Goal: Navigation & Orientation: Find specific page/section

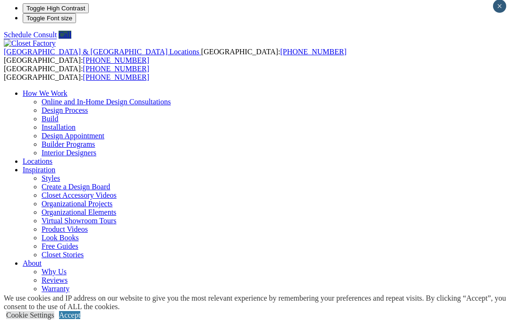
scroll to position [4, 0]
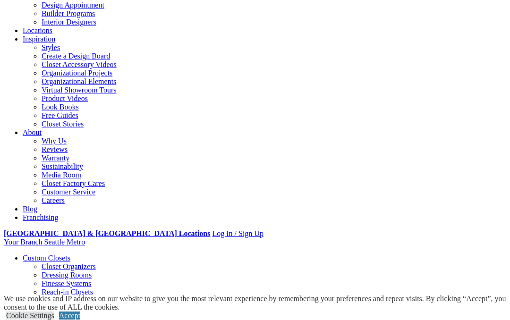
scroll to position [135, 0]
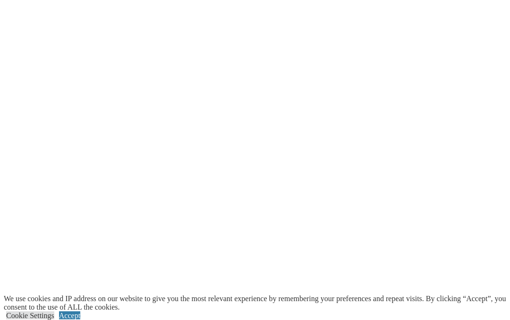
scroll to position [1870, 0]
